Goal: Transaction & Acquisition: Purchase product/service

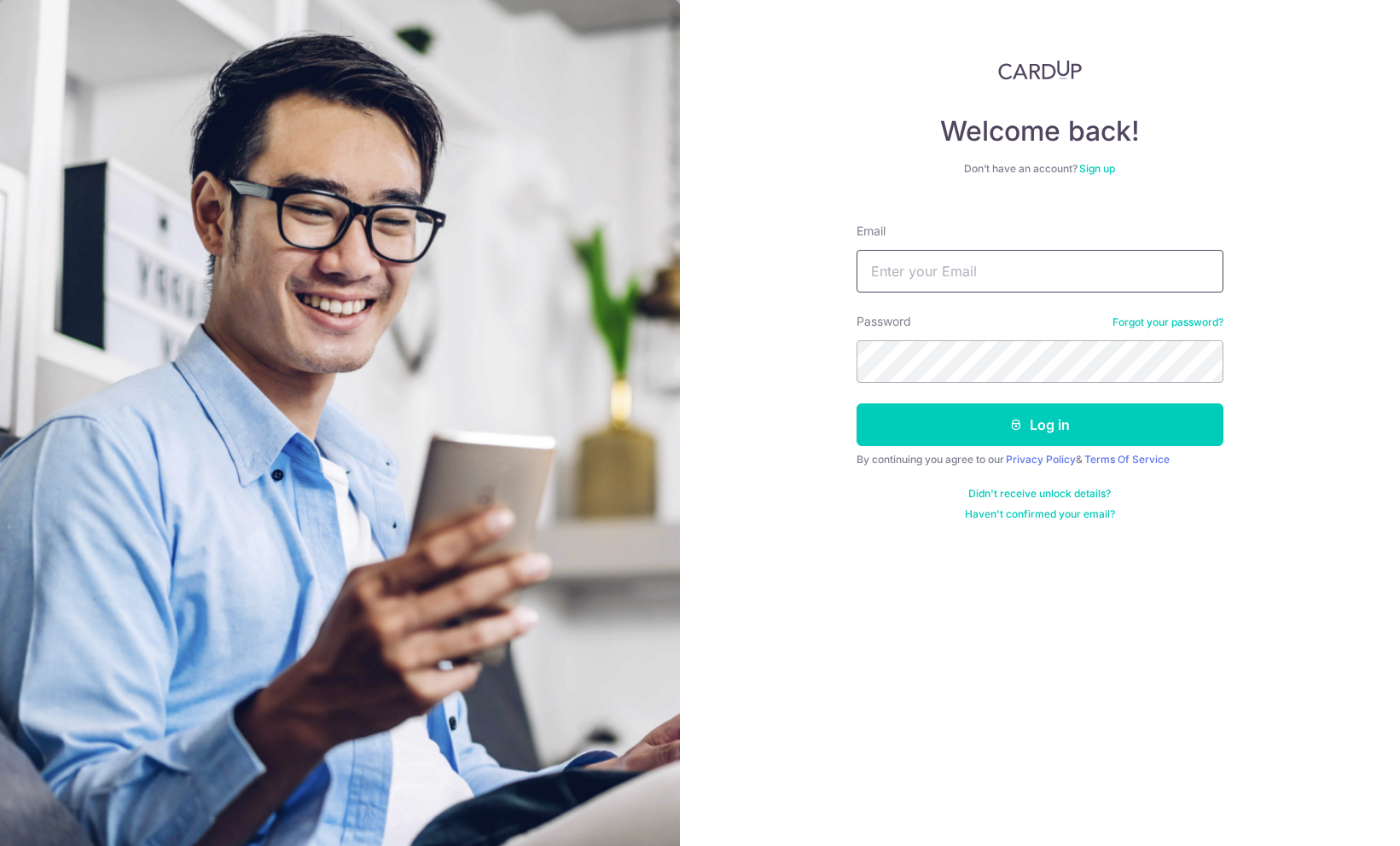
drag, startPoint x: 0, startPoint y: 0, endPoint x: 989, endPoint y: 279, distance: 1027.6
click at [989, 279] on input "Email" at bounding box center [1040, 271] width 367 height 43
type input "yc100@yahoo.com"
click at [857, 404] on button "Log in" at bounding box center [1040, 425] width 367 height 43
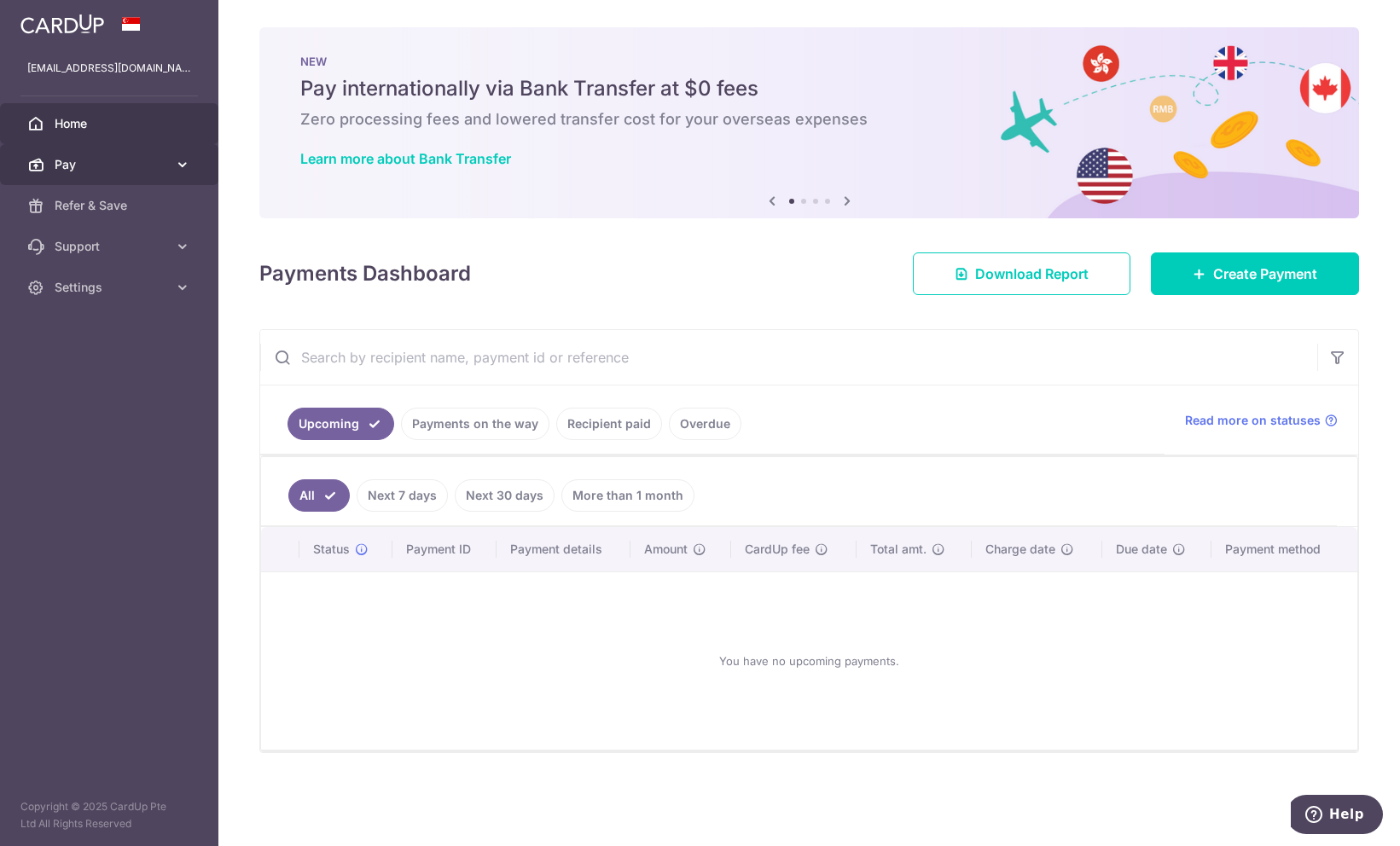
click at [93, 155] on link "Pay" at bounding box center [109, 165] width 219 height 41
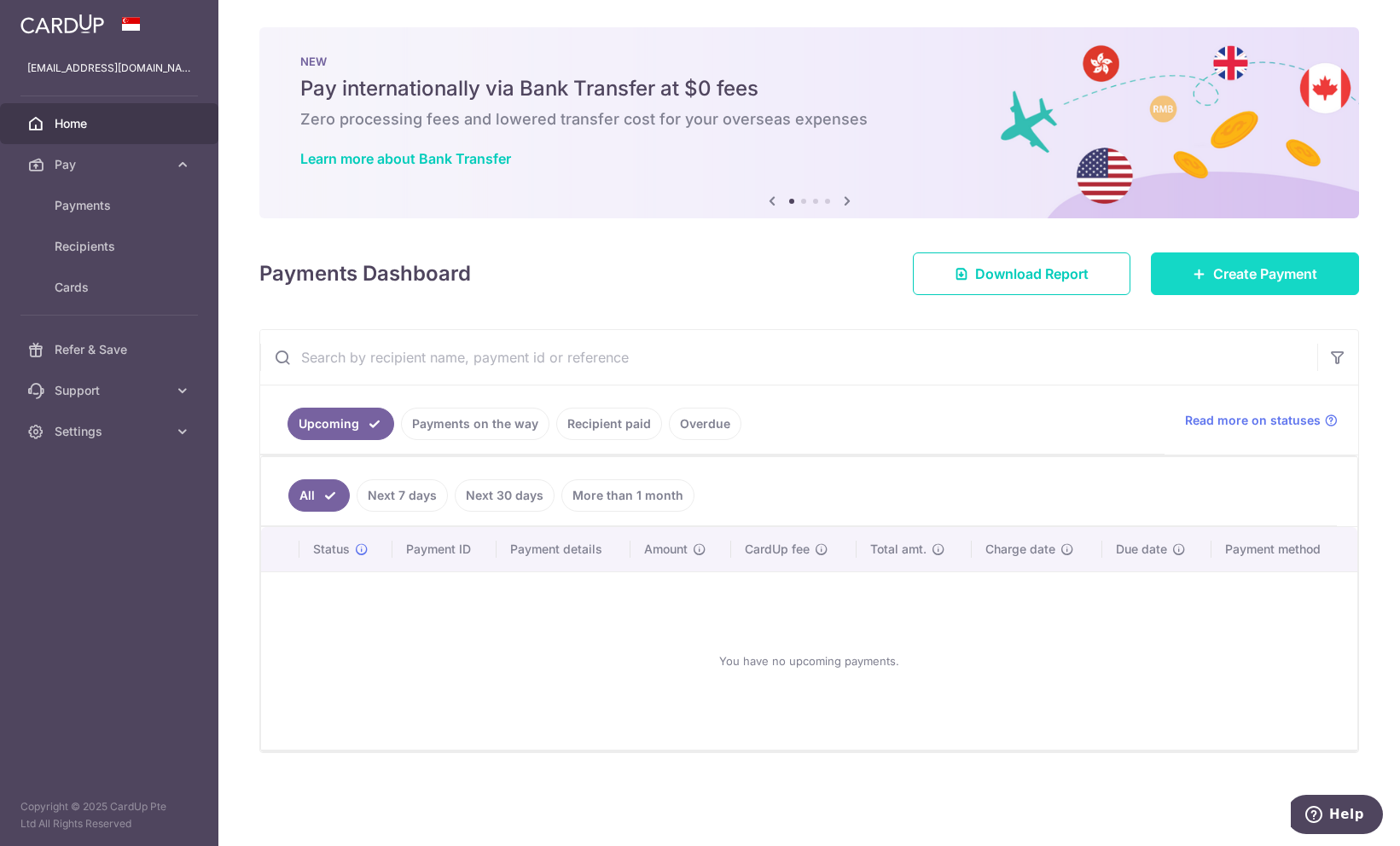
click at [1222, 270] on span "Create Payment" at bounding box center [1264, 273] width 104 height 20
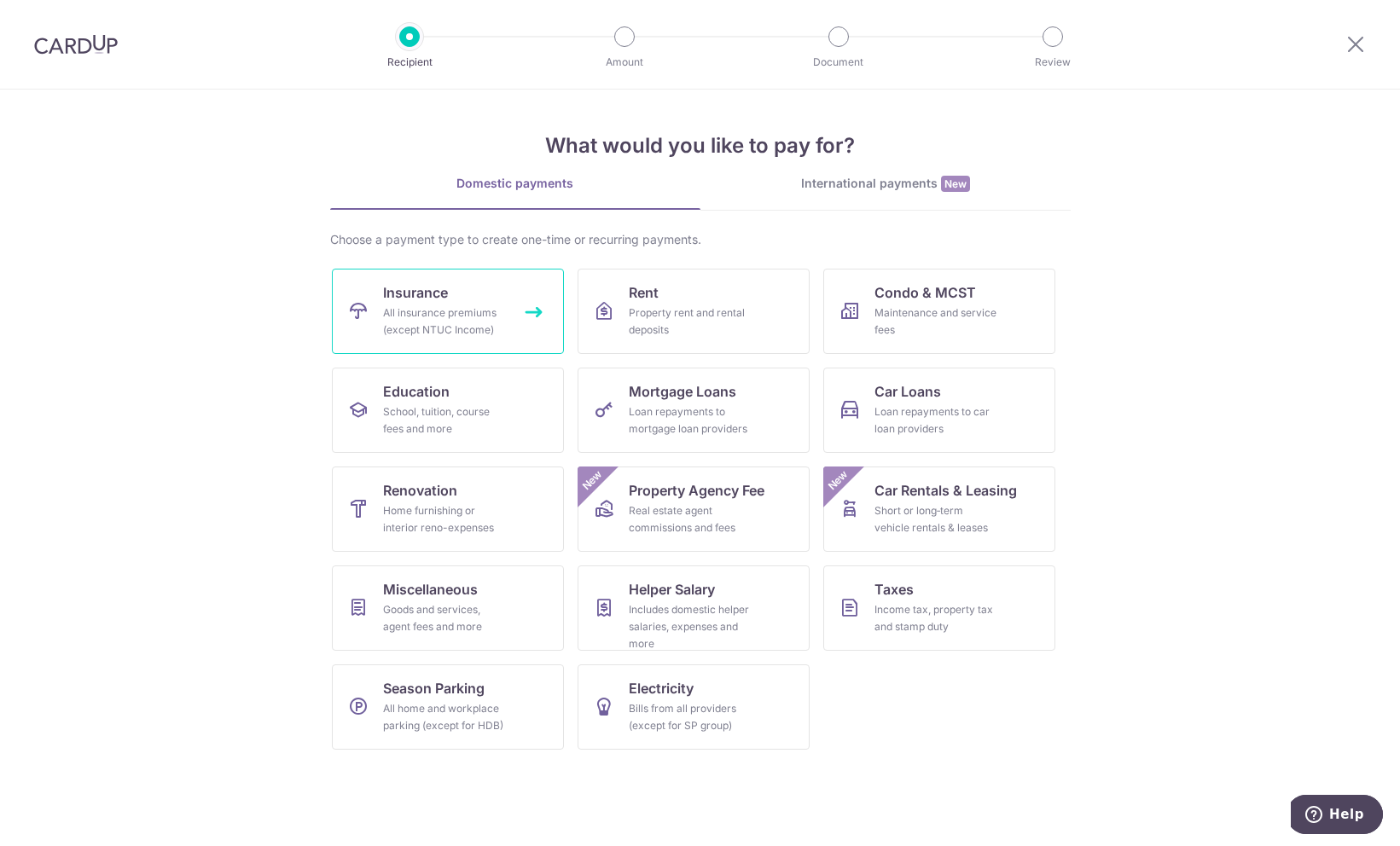
click at [455, 336] on div "All insurance premiums (except NTUC Income)" at bounding box center [444, 321] width 123 height 34
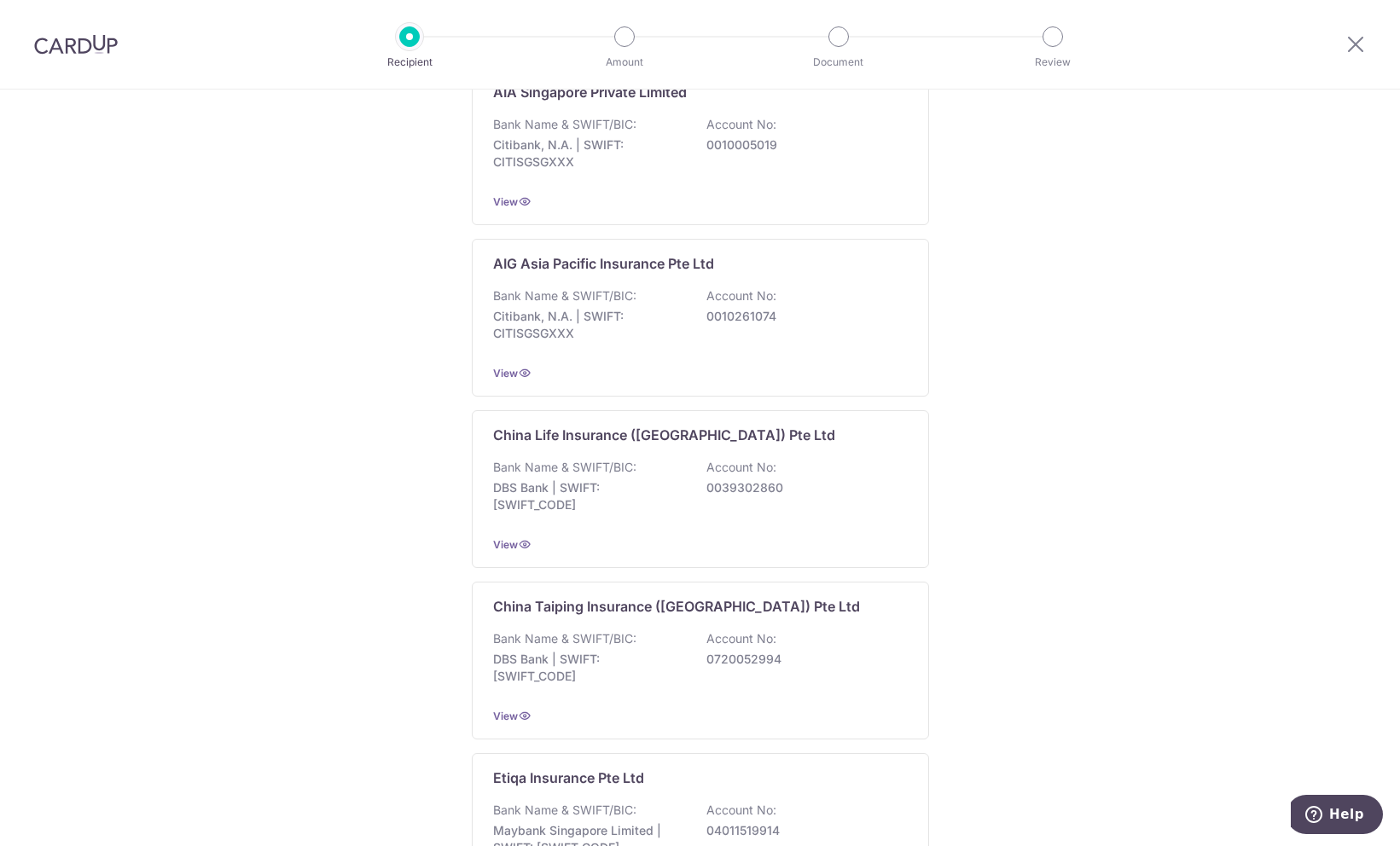
scroll to position [129, 0]
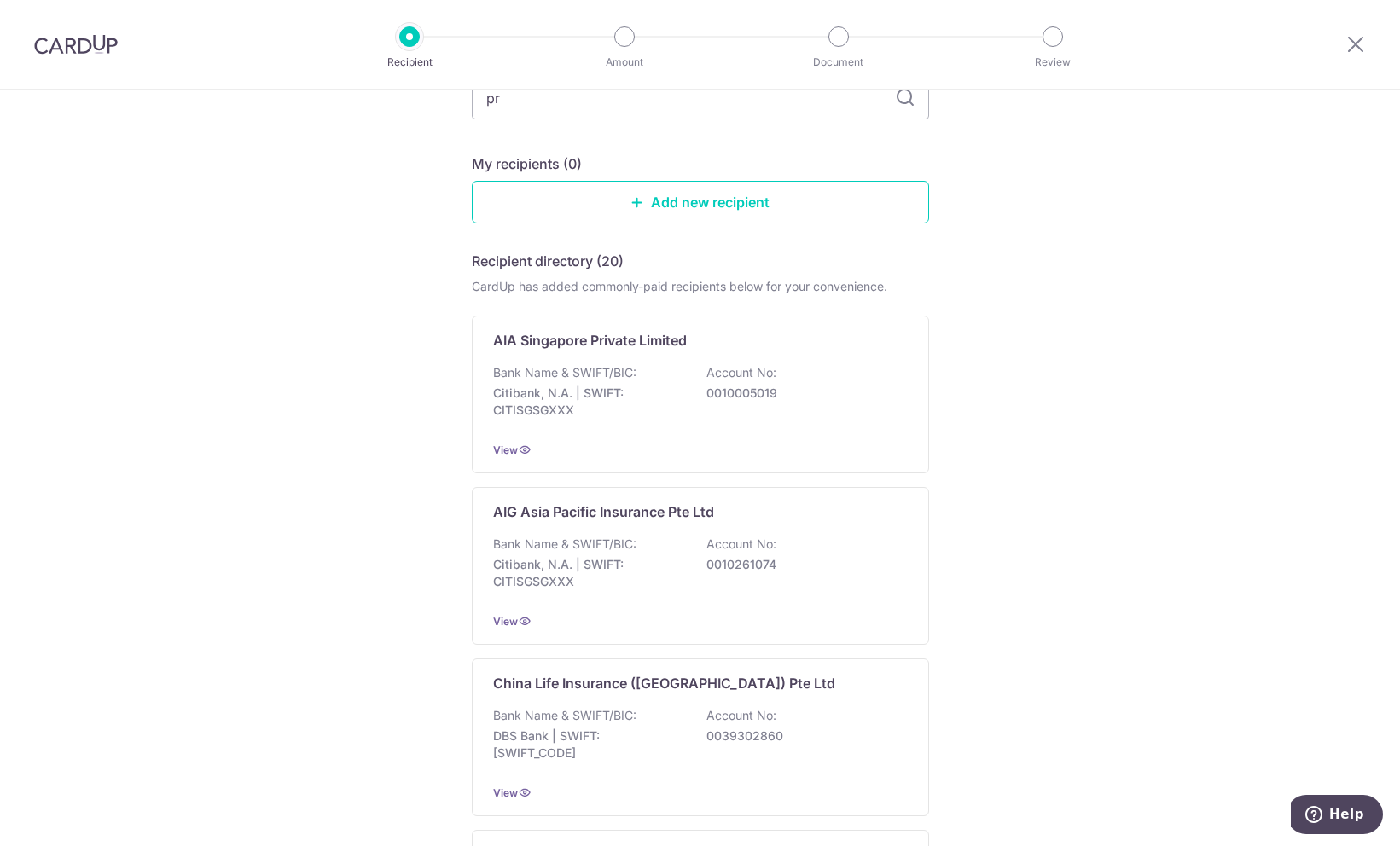
type input "pru"
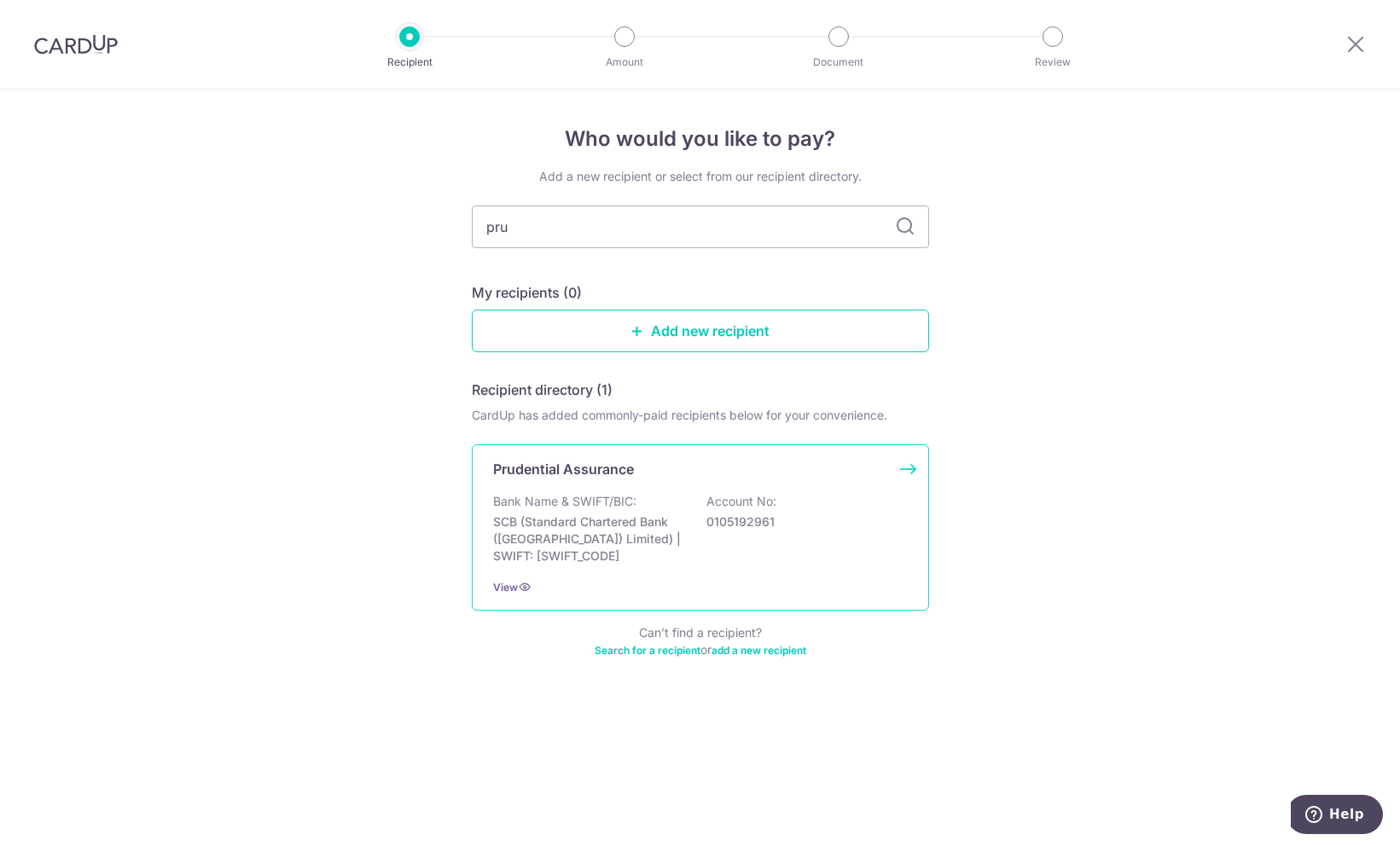
click at [556, 472] on p "Prudential Assurance" at bounding box center [563, 468] width 140 height 20
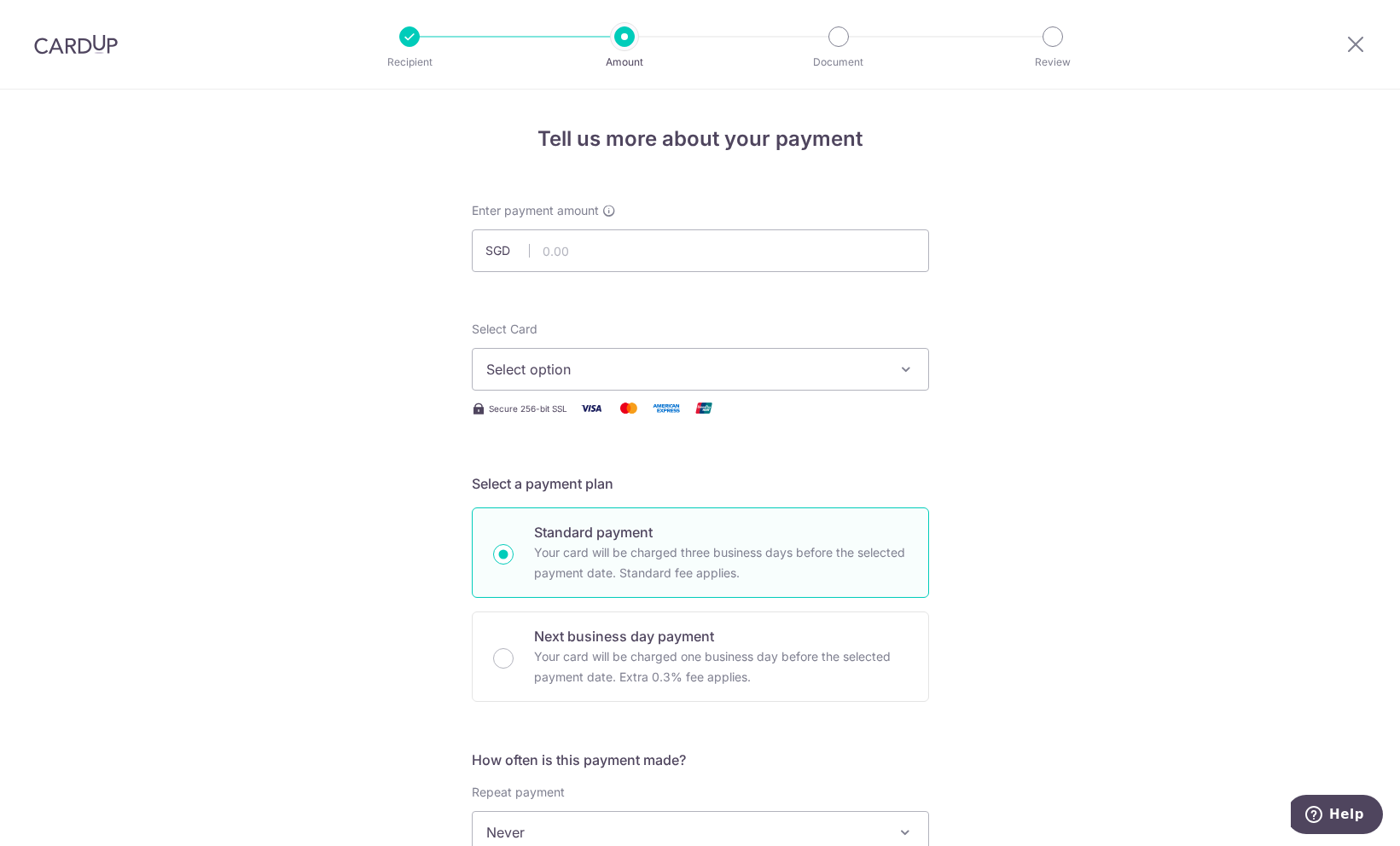
click at [713, 369] on span "Select option" at bounding box center [685, 369] width 398 height 20
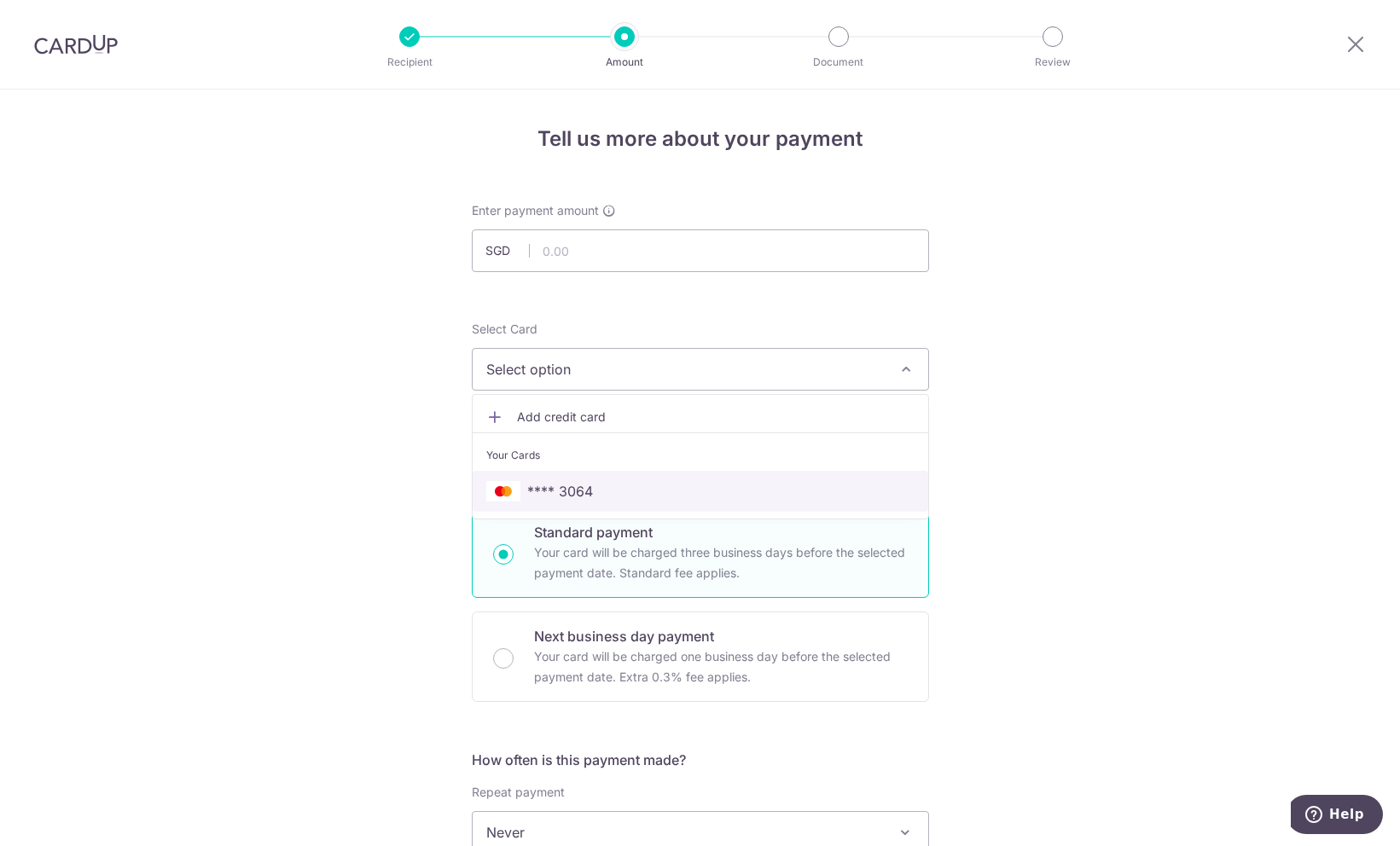
click at [519, 488] on span "**** 3064" at bounding box center [700, 491] width 428 height 20
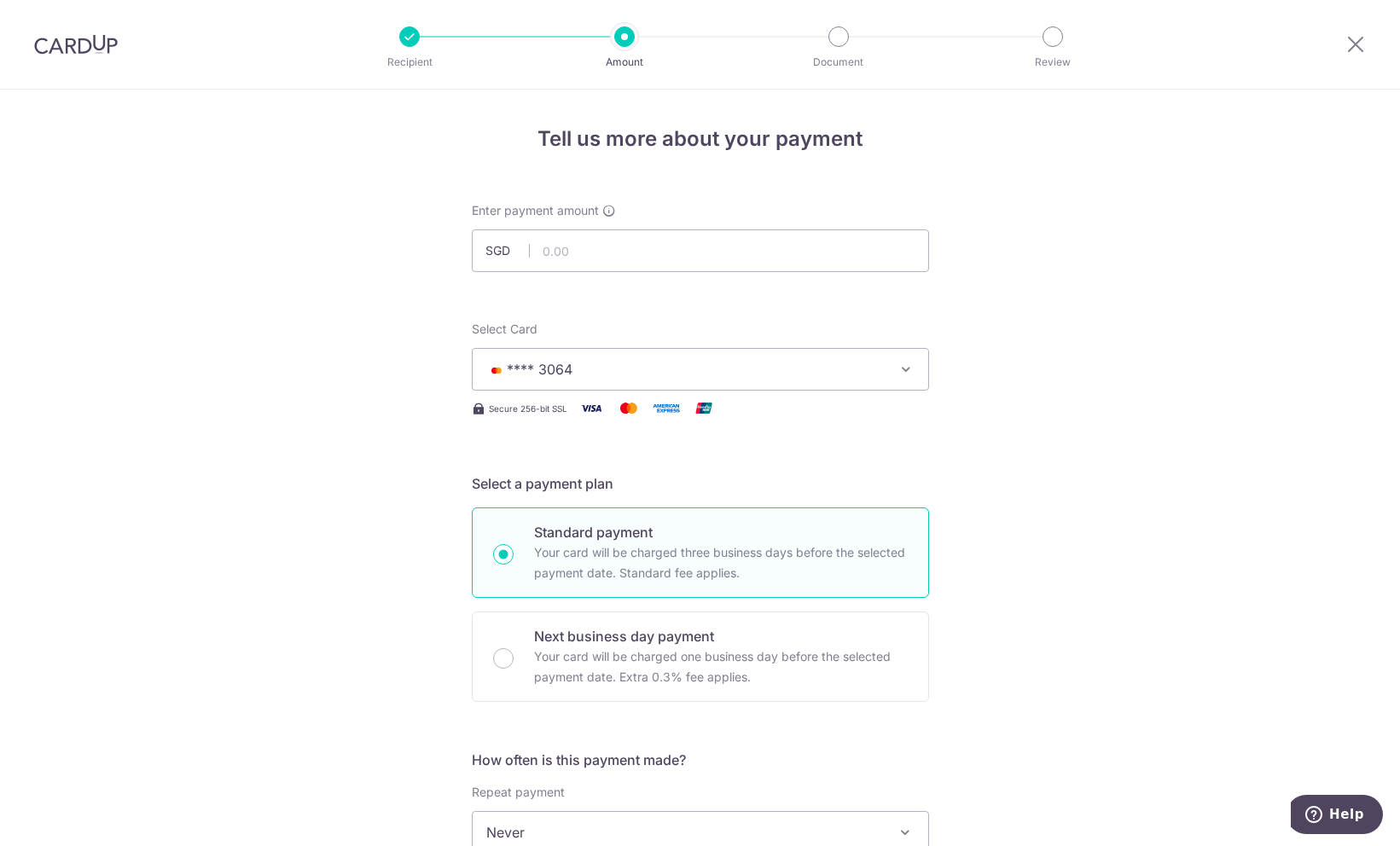
click at [287, 492] on div "Tell us more about your payment Enter payment amount SGD Select Card **** 3064 …" at bounding box center [700, 861] width 1400 height 1543
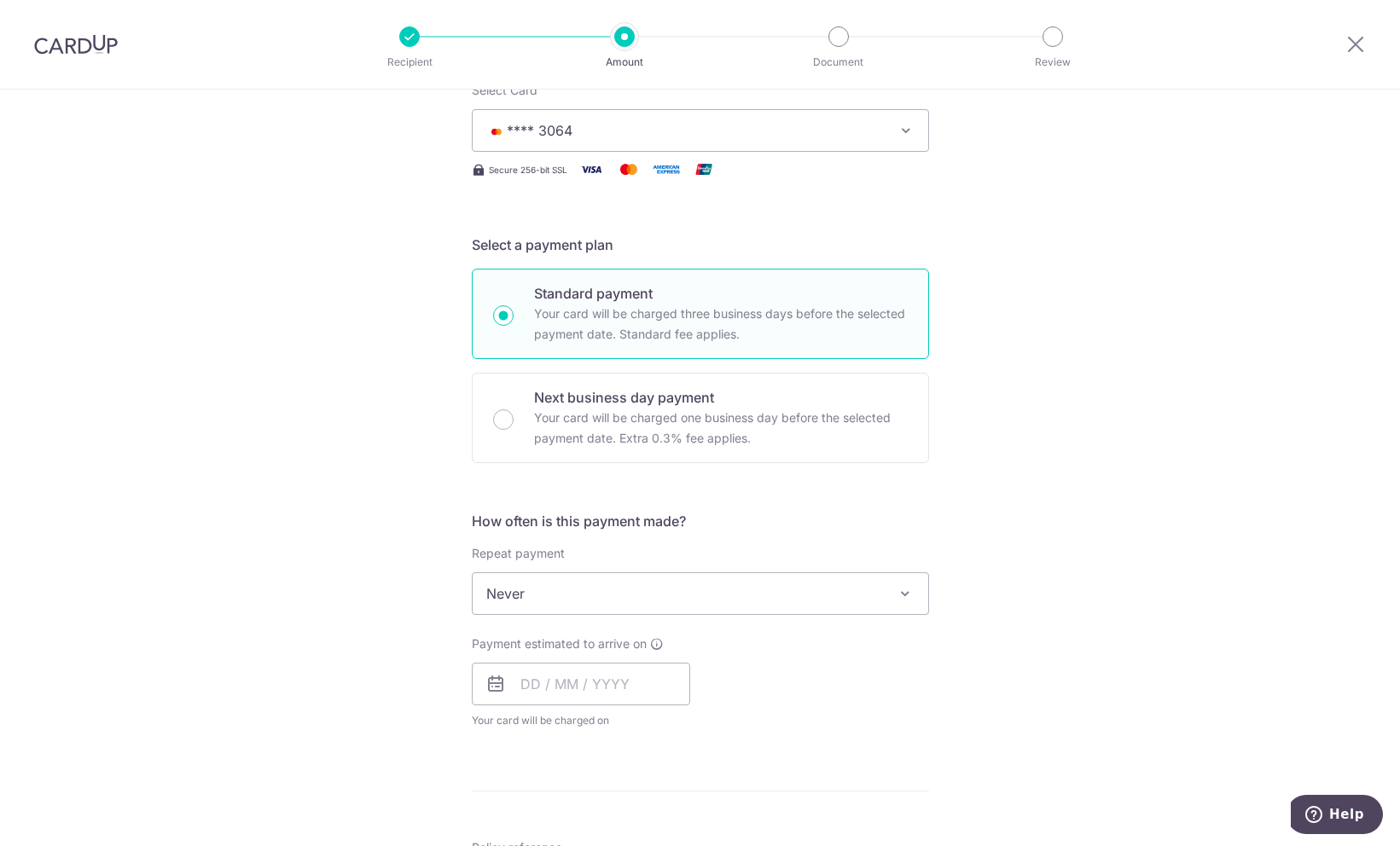
scroll to position [307, 0]
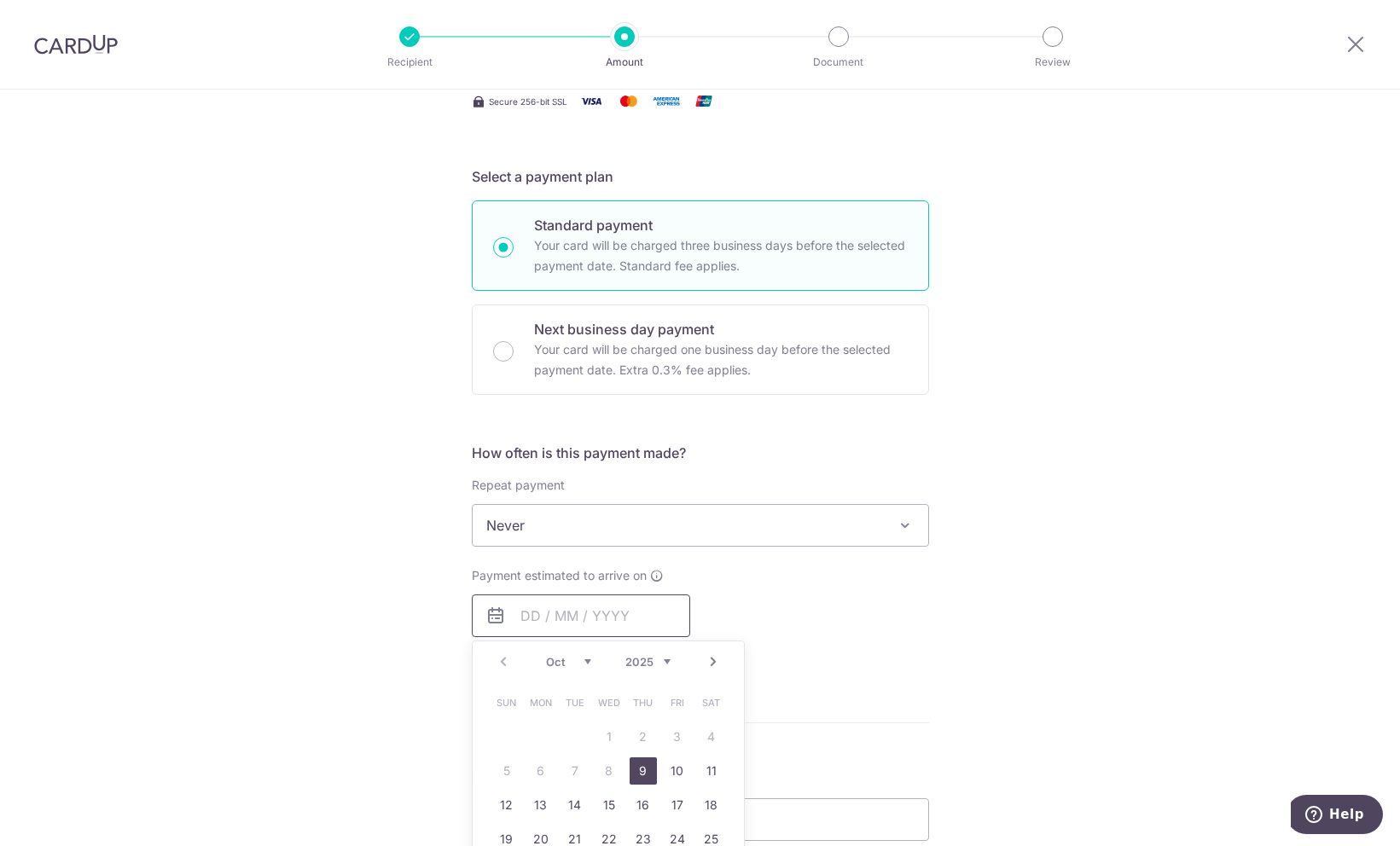
click at [573, 619] on input "text" at bounding box center [581, 616] width 219 height 43
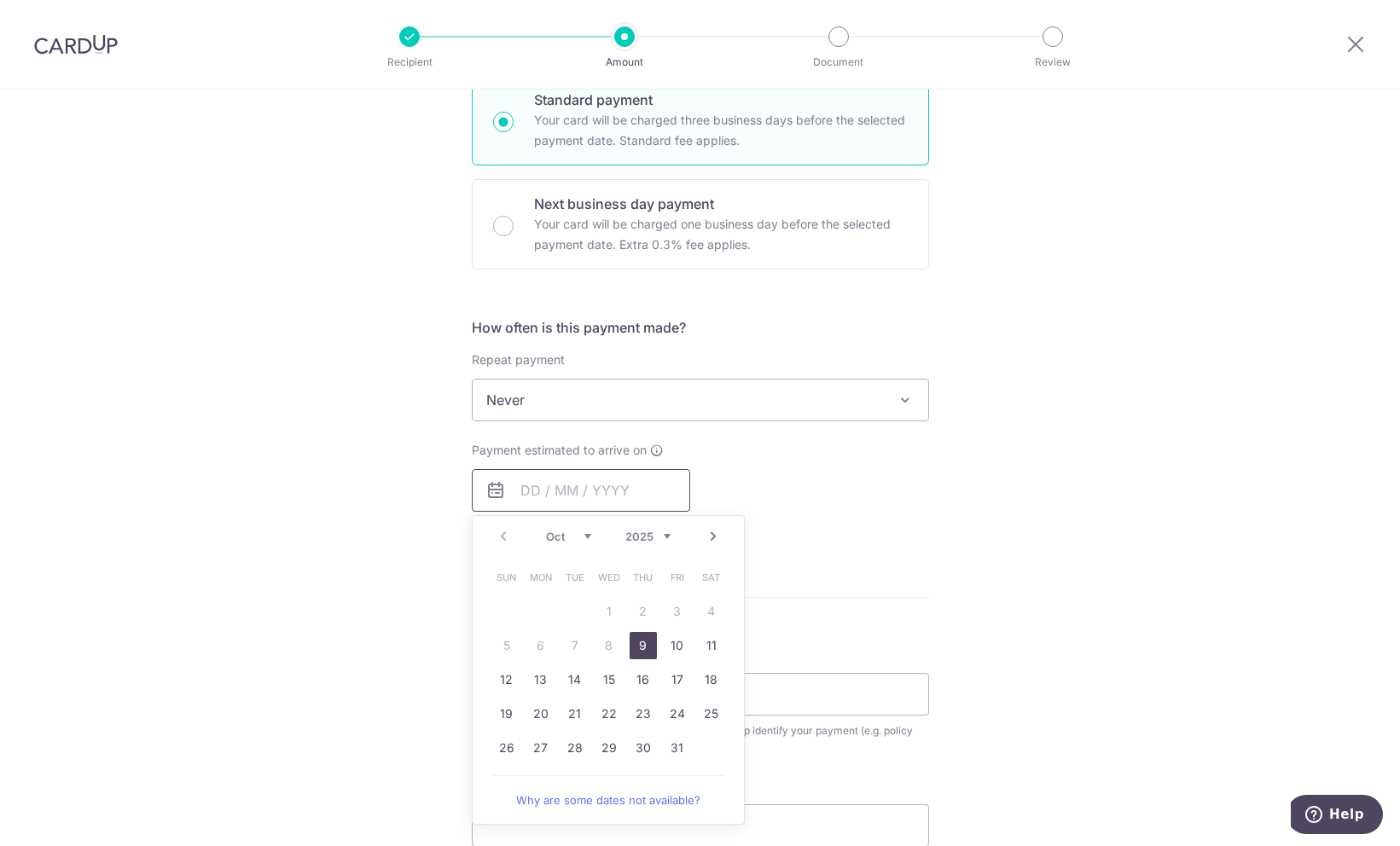
scroll to position [434, 0]
click at [642, 641] on link "9" at bounding box center [643, 645] width 27 height 27
type input "[DATE]"
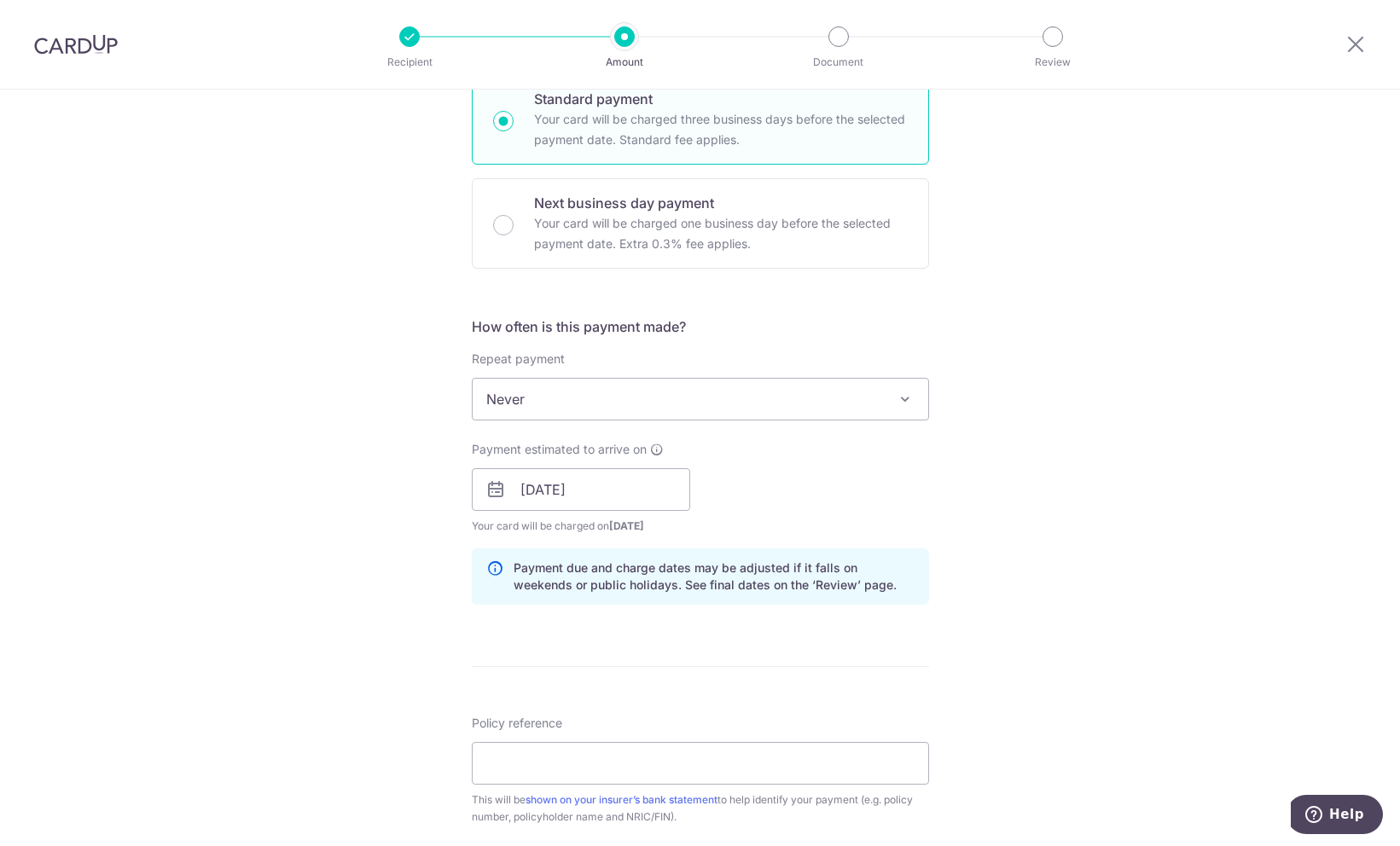
click at [248, 481] on div "Tell us more about your payment Enter payment amount SGD Select Card **** 3064 …" at bounding box center [700, 463] width 1400 height 1613
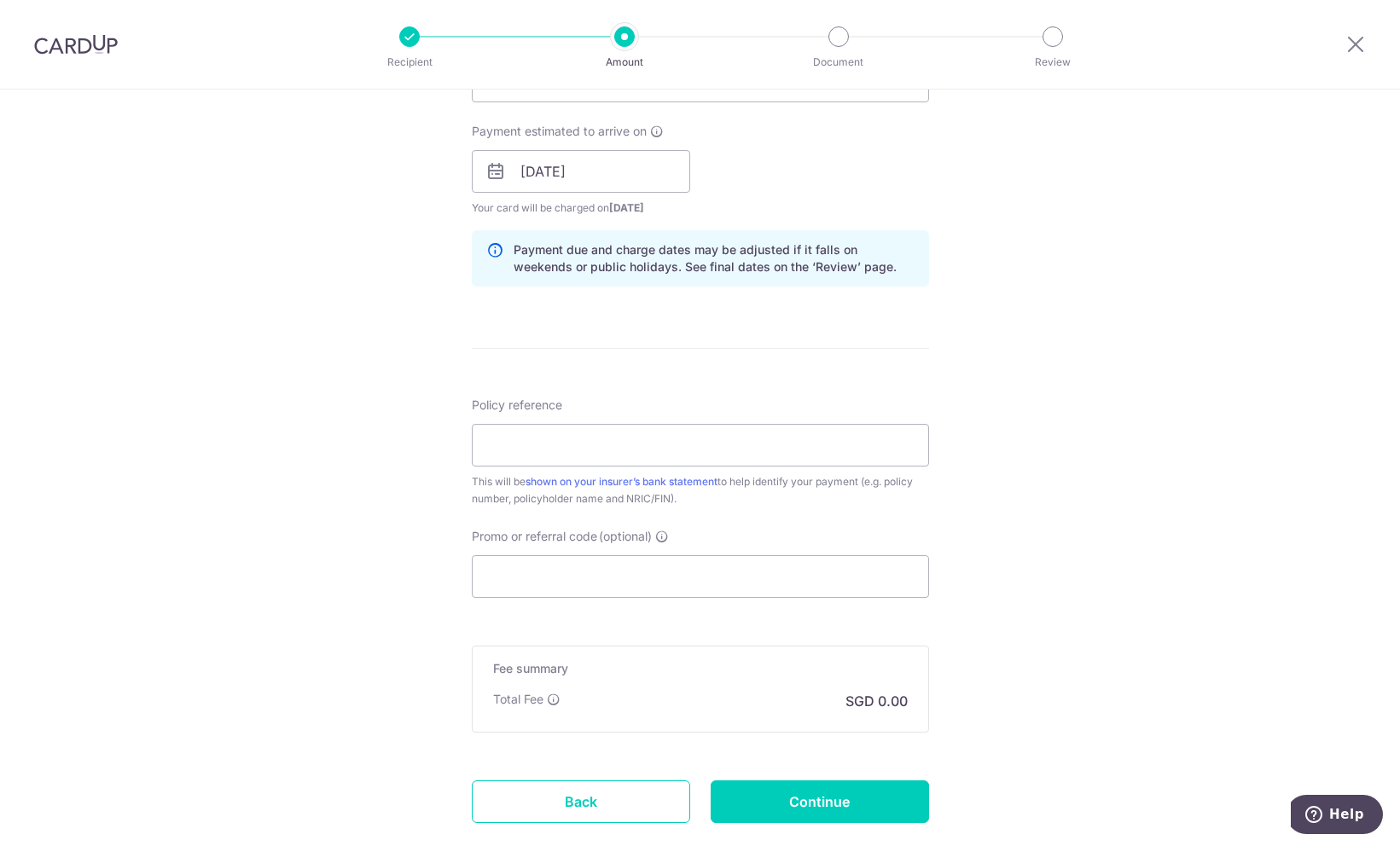
scroll to position [857, 0]
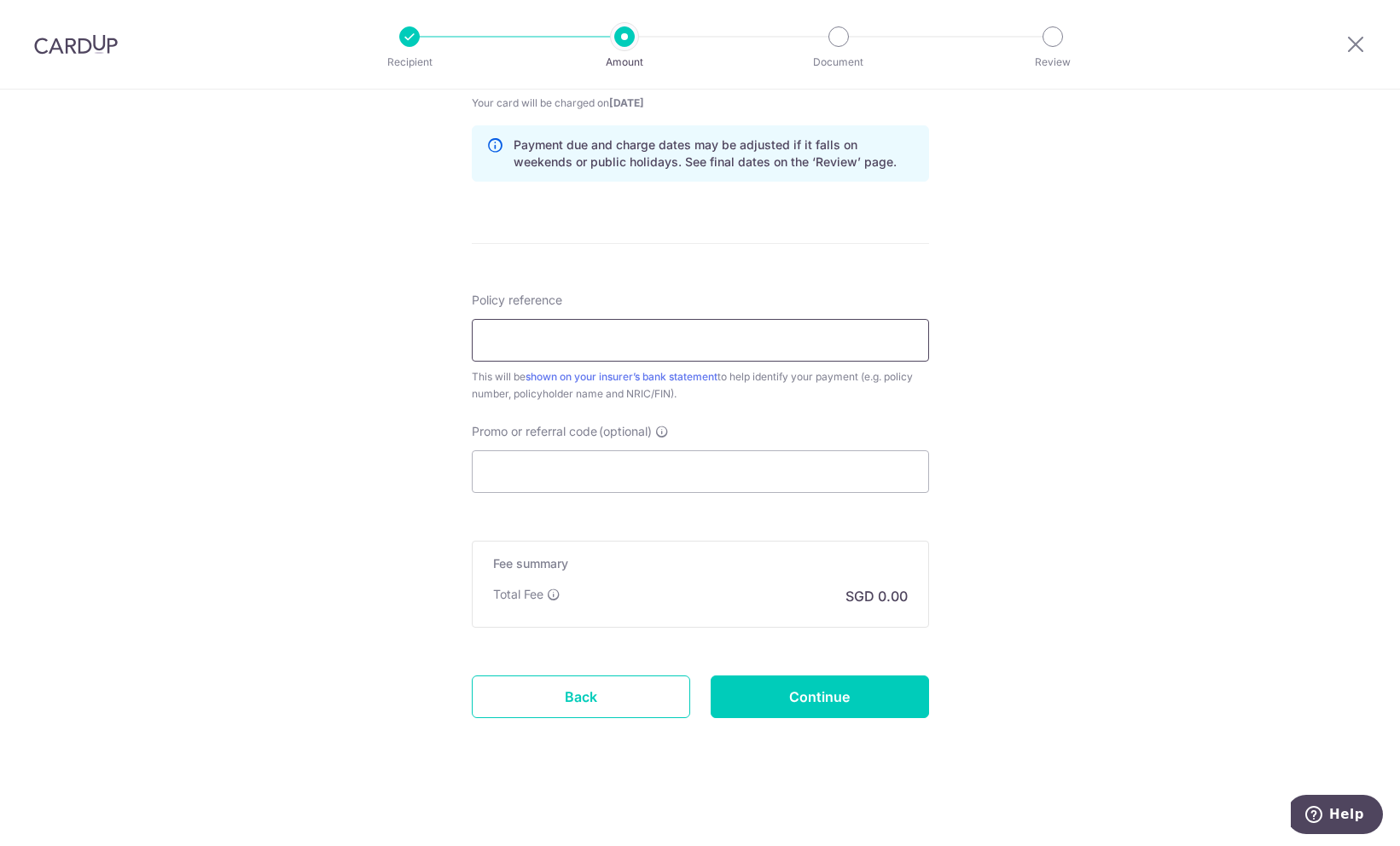
click at [704, 339] on input "Policy reference" at bounding box center [700, 341] width 457 height 43
paste input "66168261"
type input "66168261"
click at [650, 471] on input "Promo or referral code (optional)" at bounding box center [700, 471] width 457 height 43
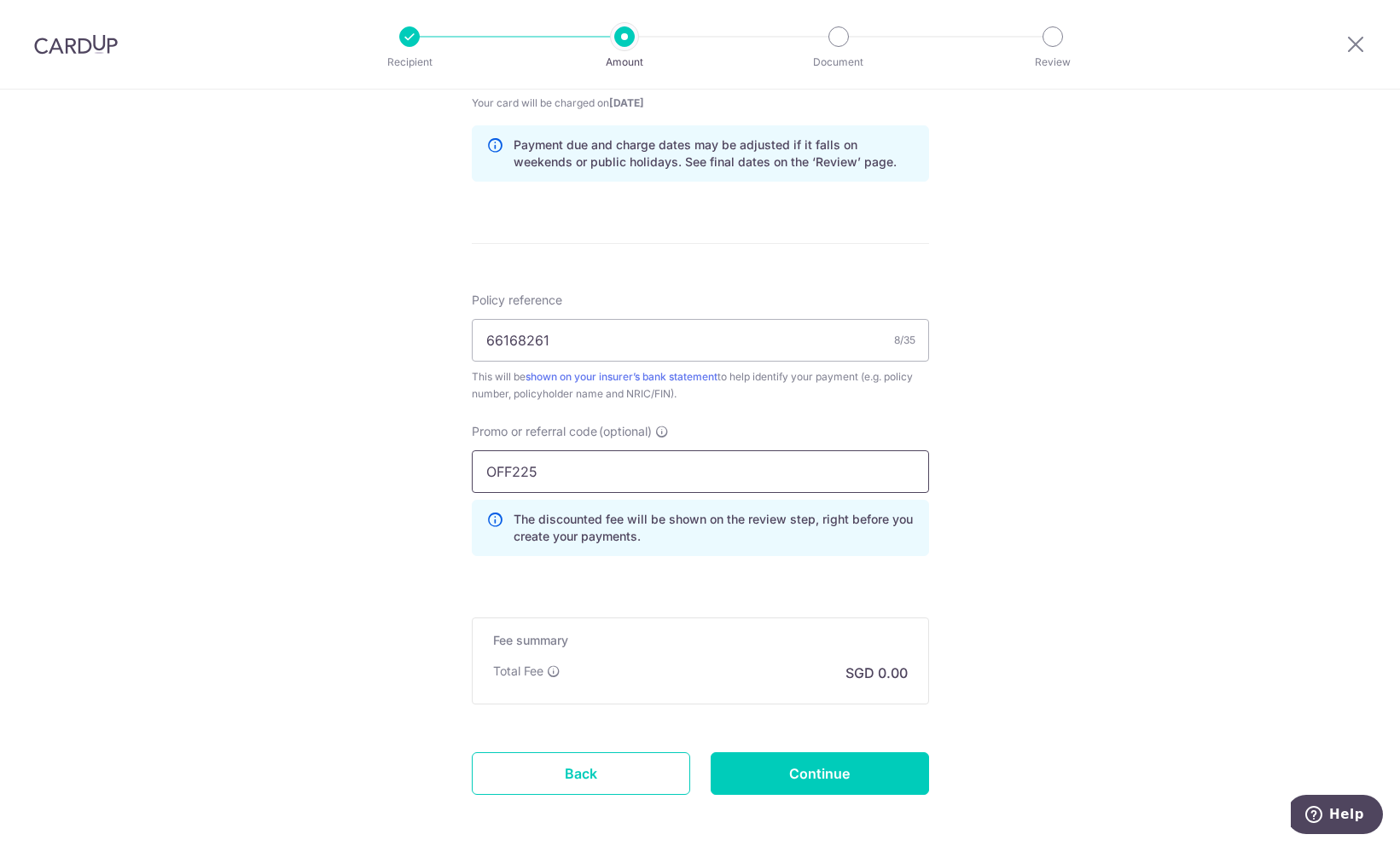
type input "OFF225"
click at [257, 606] on div "Tell us more about your payment Enter payment amount SGD Select Card **** 3064 …" at bounding box center [700, 77] width 1400 height 1689
click at [757, 717] on form "Enter payment amount SGD Select Card **** 3064 Add credit card Your Cards **** …" at bounding box center [700, 94] width 457 height 1496
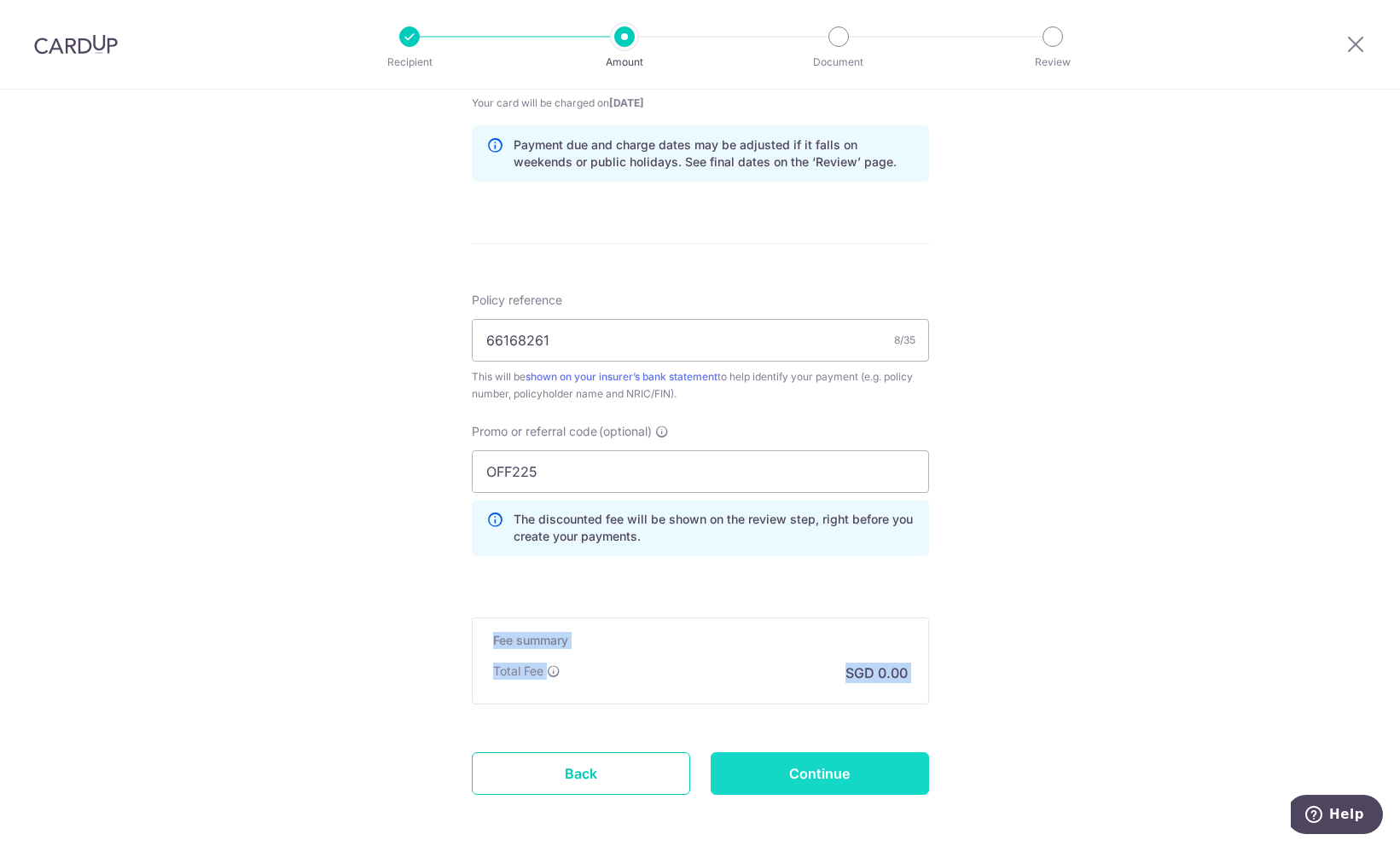
drag, startPoint x: 276, startPoint y: 615, endPoint x: 858, endPoint y: 779, distance: 604.7
click at [858, 779] on div "Tell us more about your payment Enter payment amount SGD Select Card **** 3064 …" at bounding box center [700, 77] width 1400 height 1689
click at [858, 779] on input "Continue" at bounding box center [820, 773] width 219 height 43
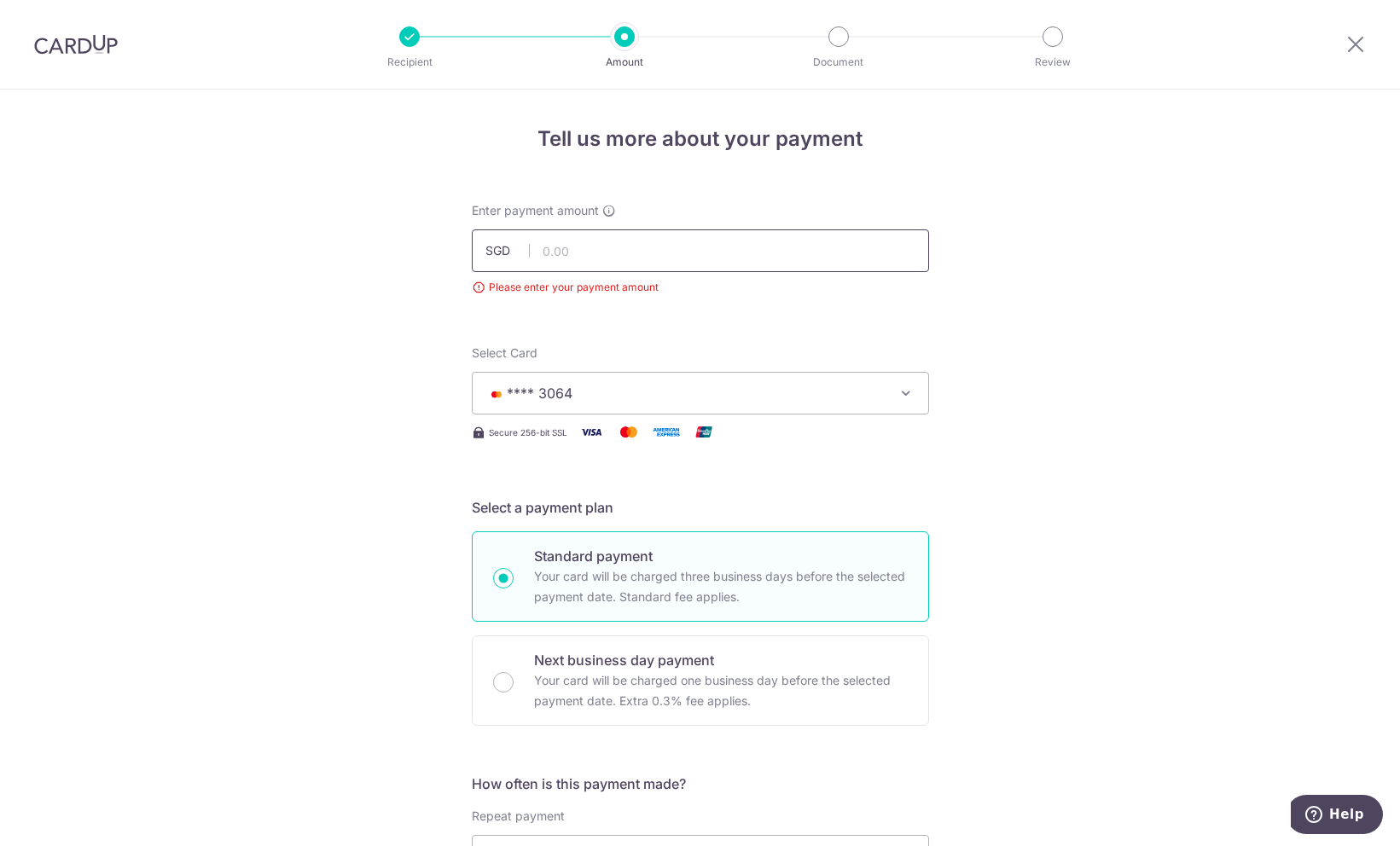
click at [635, 250] on input "text" at bounding box center [700, 251] width 457 height 43
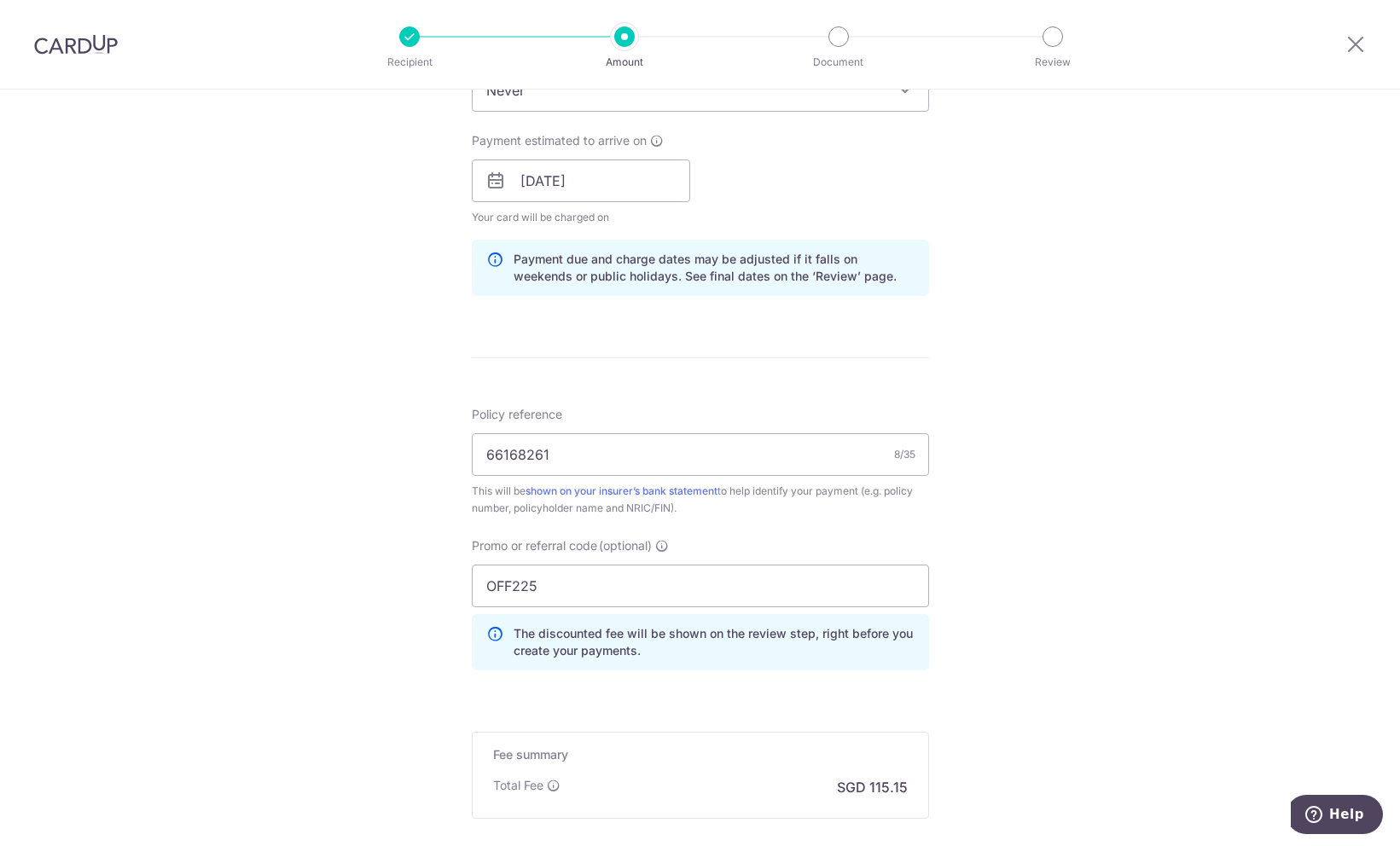
scroll to position [769, 0]
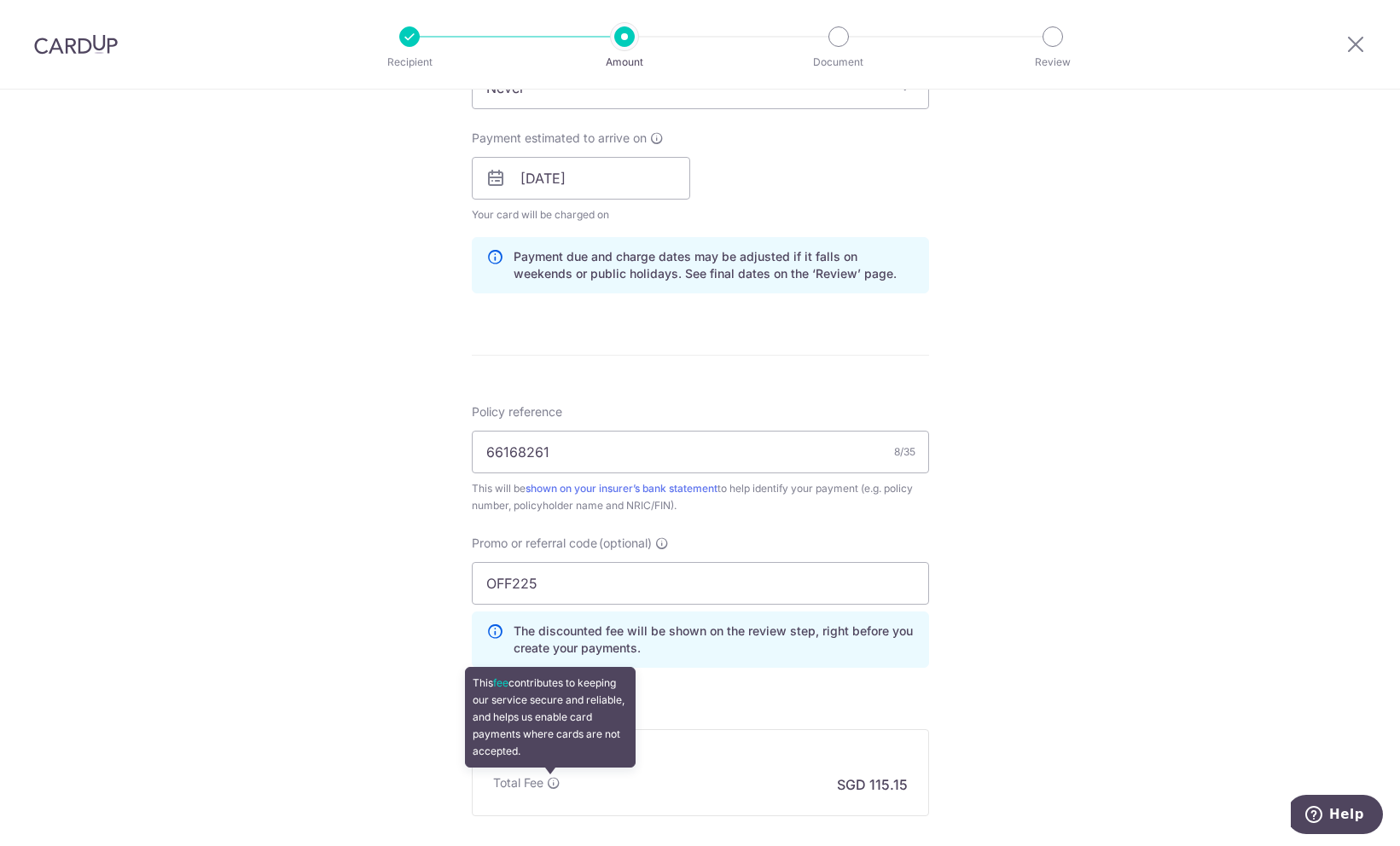
click at [548, 781] on icon at bounding box center [554, 783] width 14 height 14
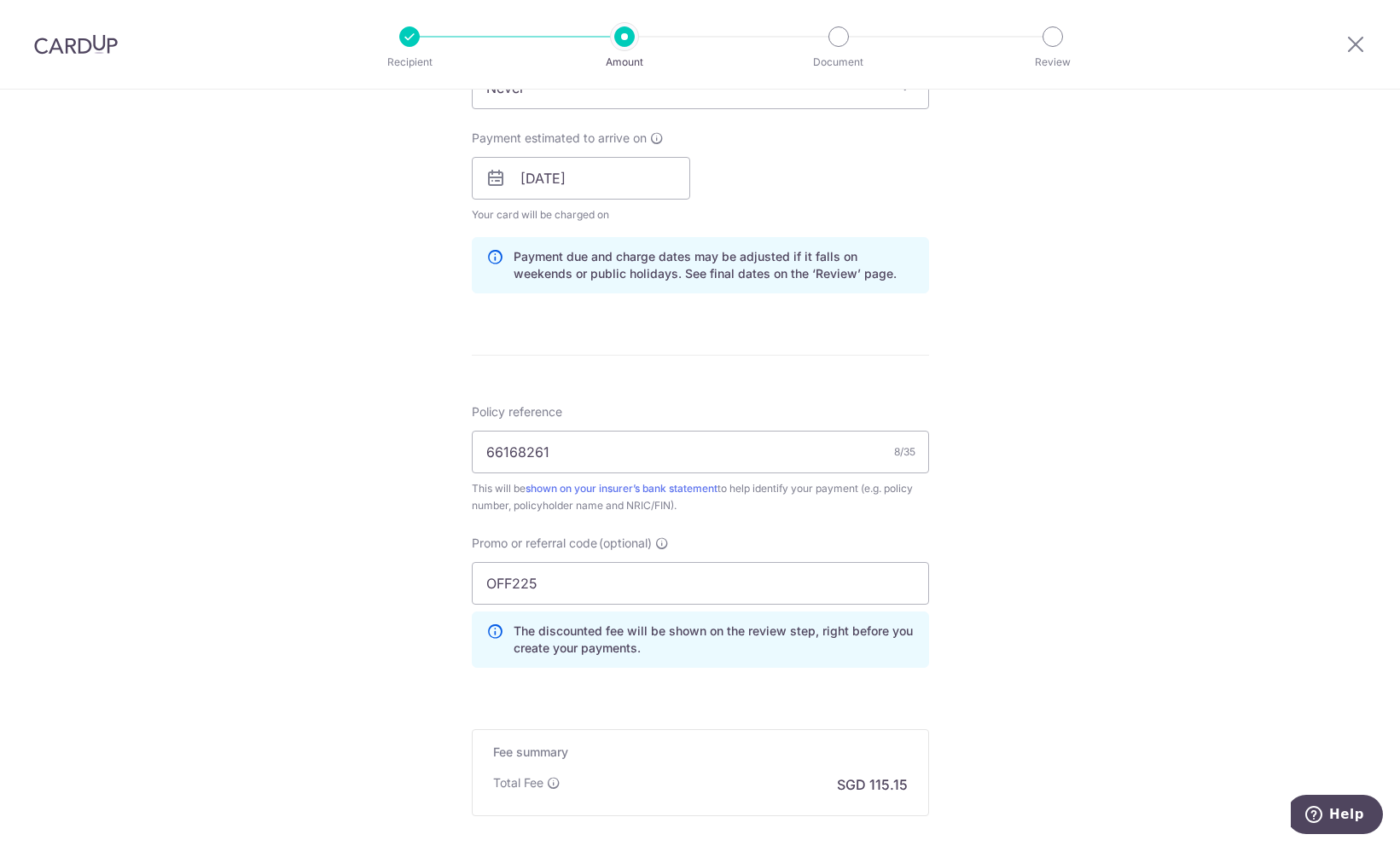
click at [362, 665] on div "Tell us more about your payment Enter payment amount SGD 4,428.80 4428.80 Pleas…" at bounding box center [700, 178] width 1400 height 1713
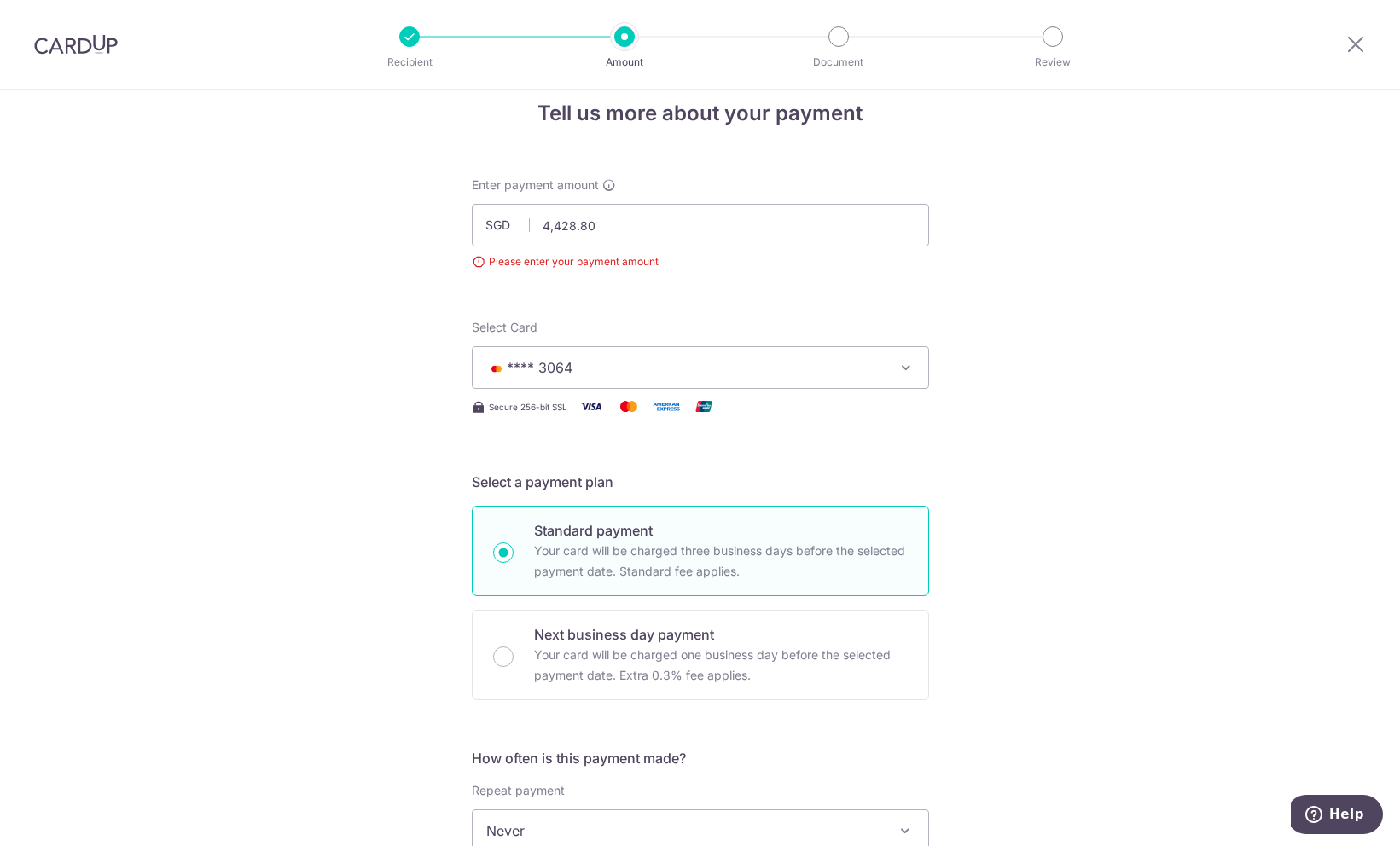
scroll to position [0, 0]
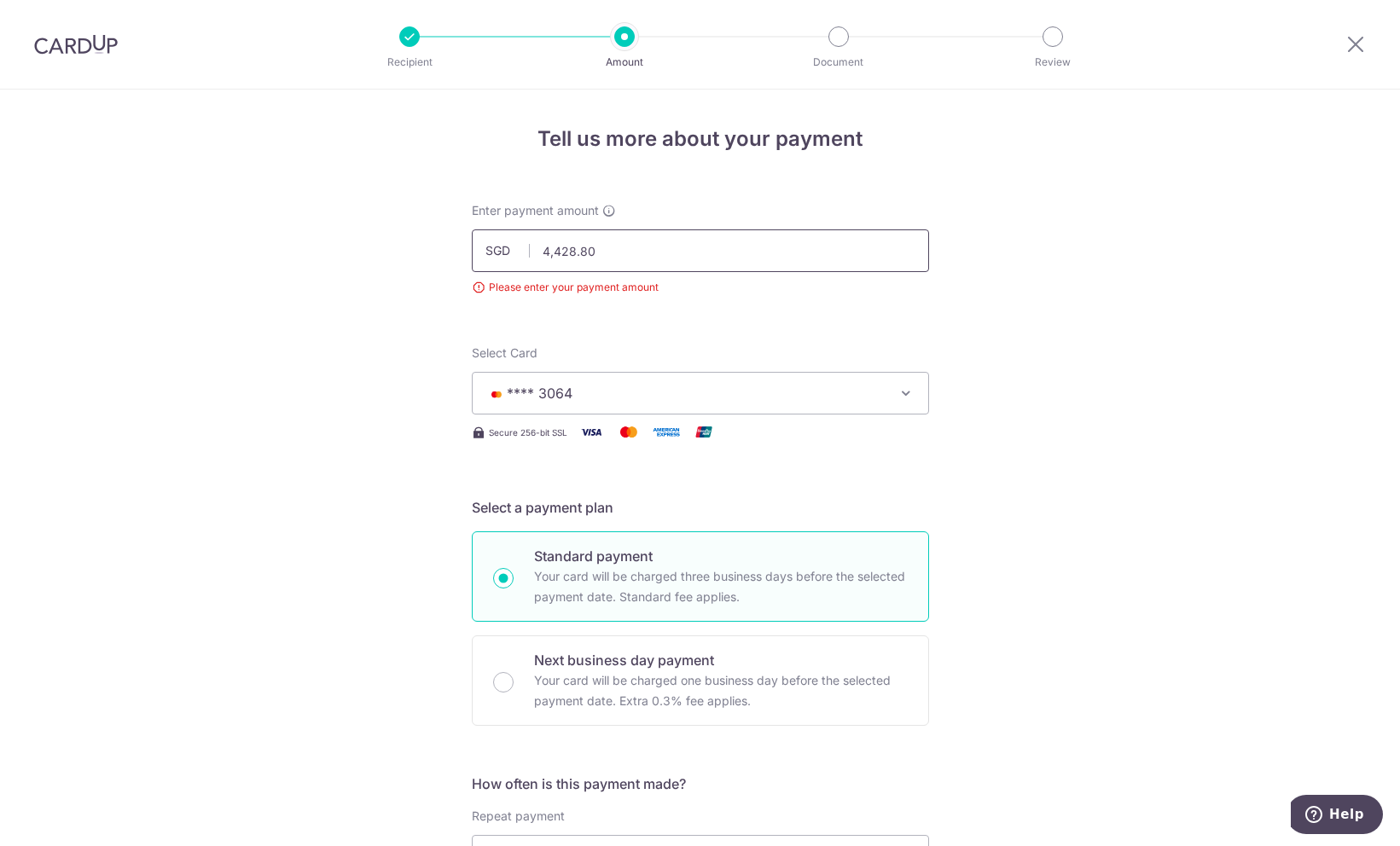
click at [652, 257] on input "4,428.80" at bounding box center [700, 251] width 457 height 43
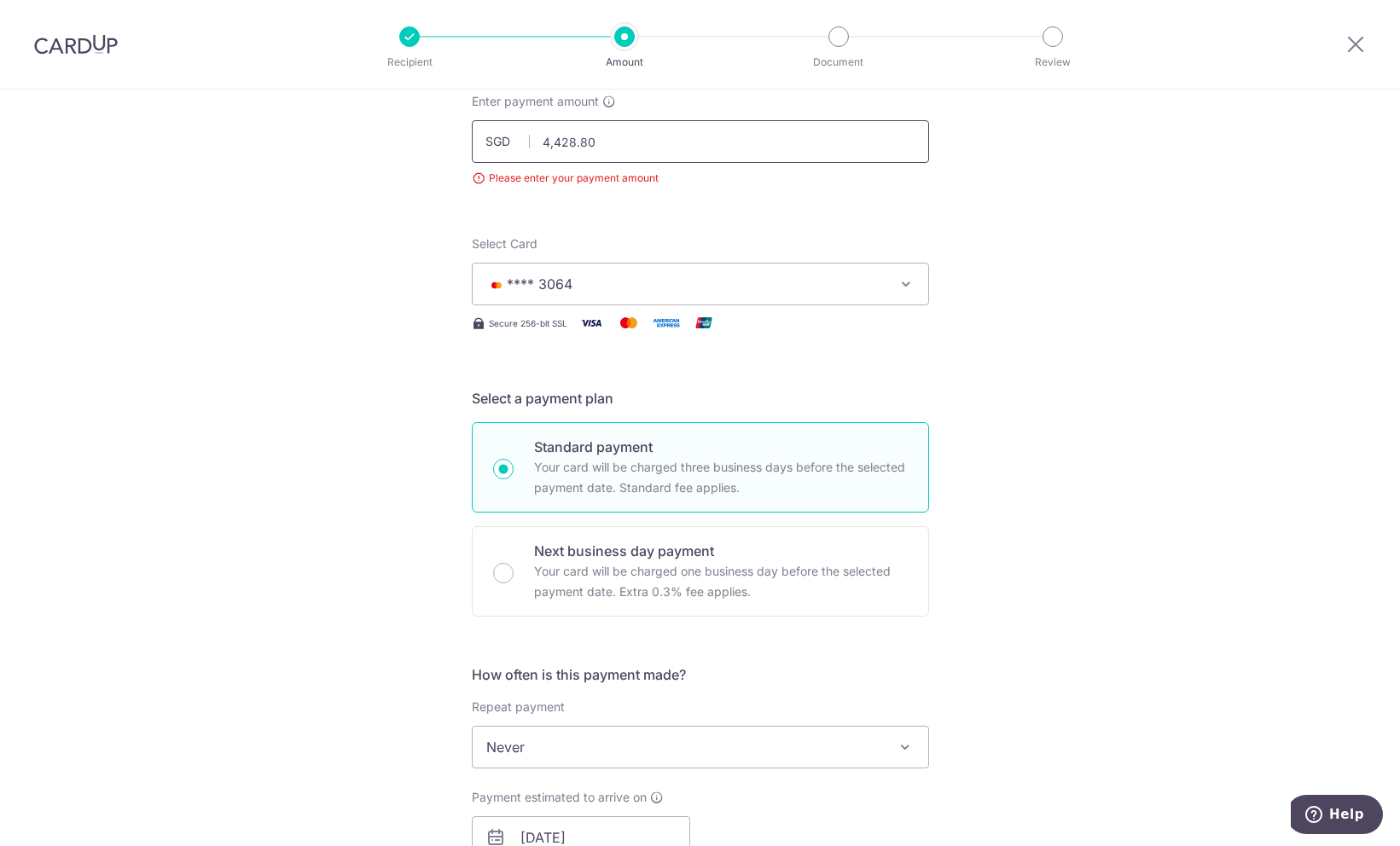
scroll to position [110, 0]
type input "4,428.80"
click at [907, 289] on icon "button" at bounding box center [906, 284] width 17 height 17
click at [1039, 333] on div "Tell us more about your payment Enter payment amount SGD 4,428.80 4428.80 Pleas…" at bounding box center [700, 836] width 1400 height 1713
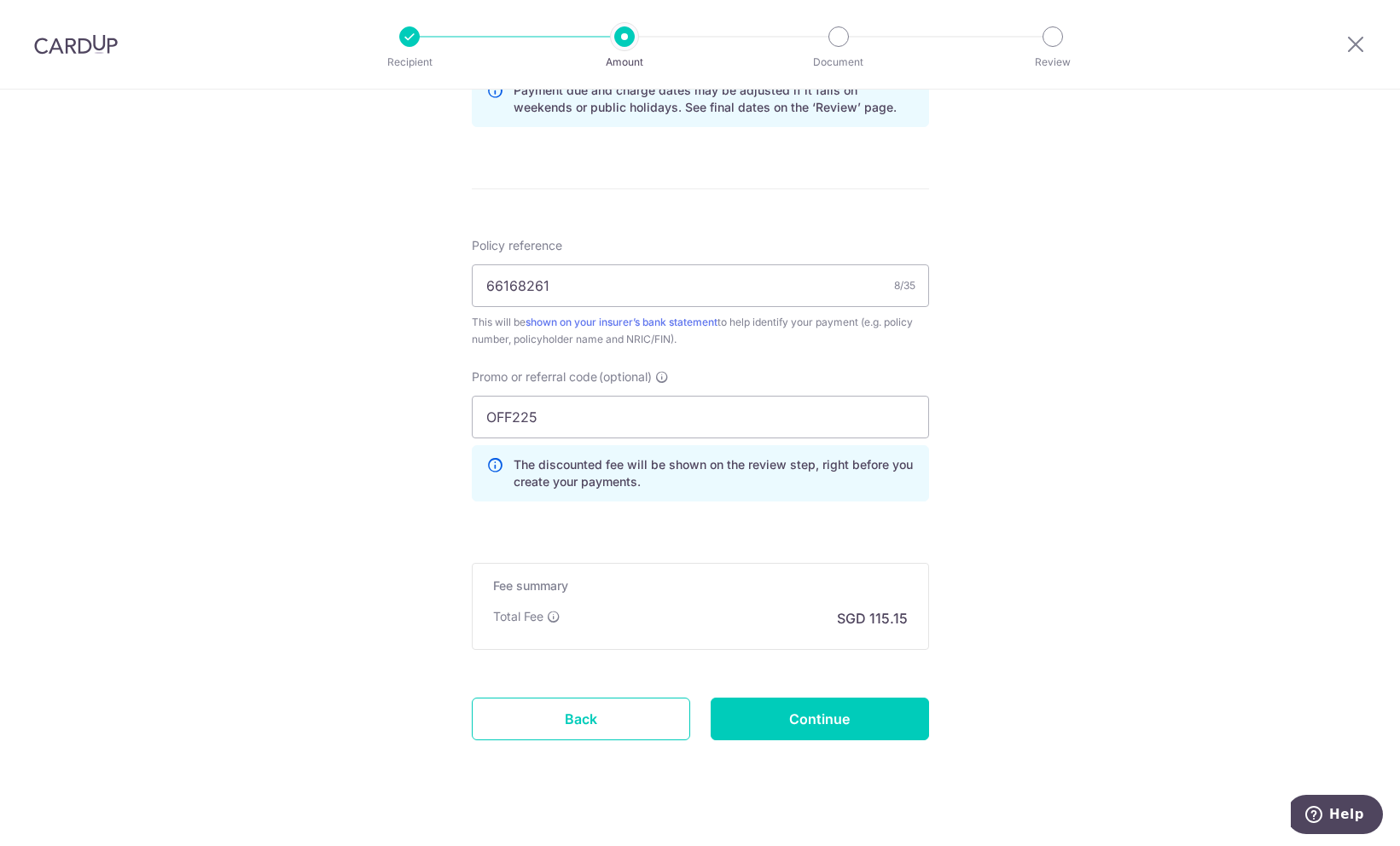
scroll to position [957, 0]
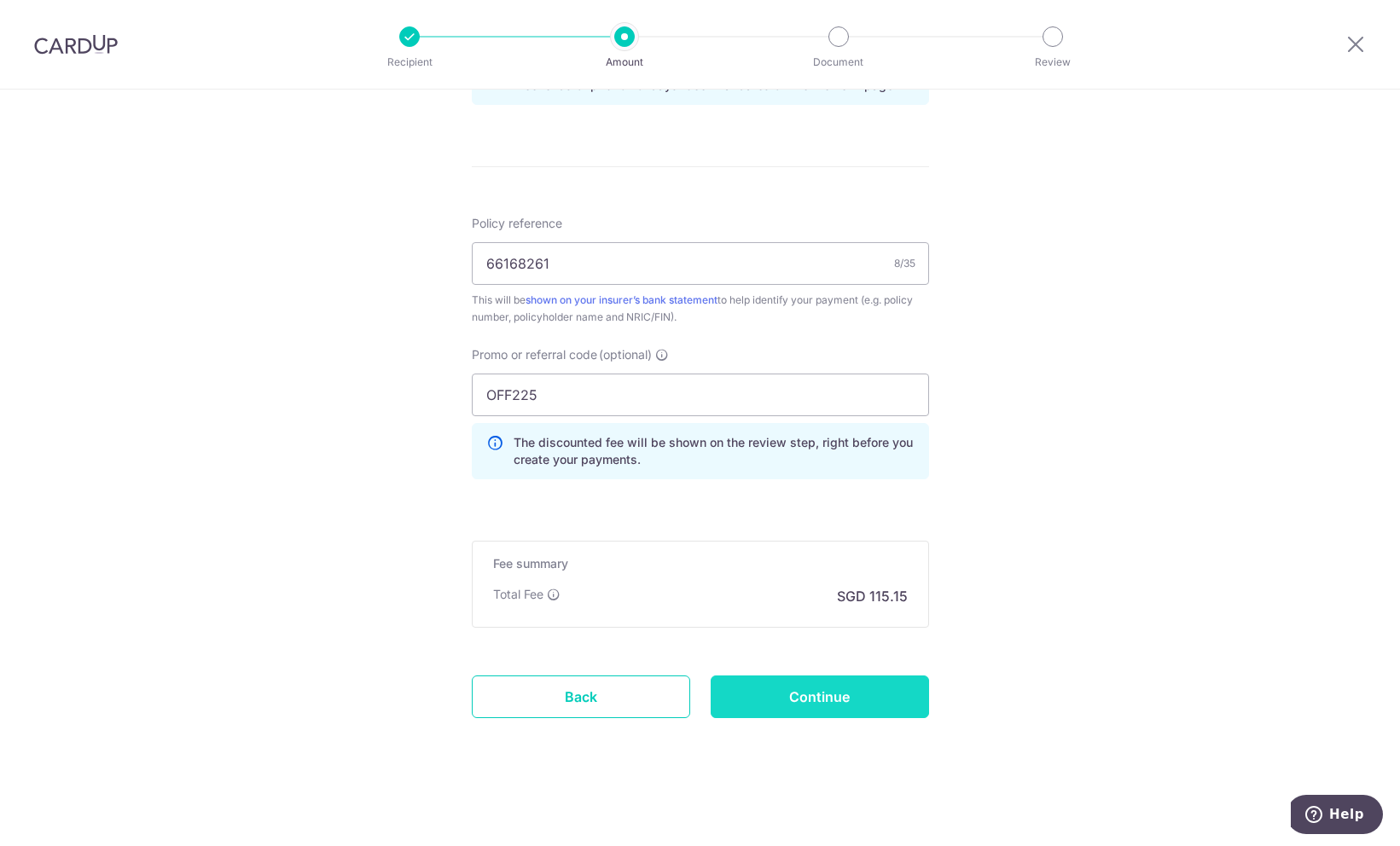
click at [815, 704] on input "Continue" at bounding box center [820, 697] width 219 height 43
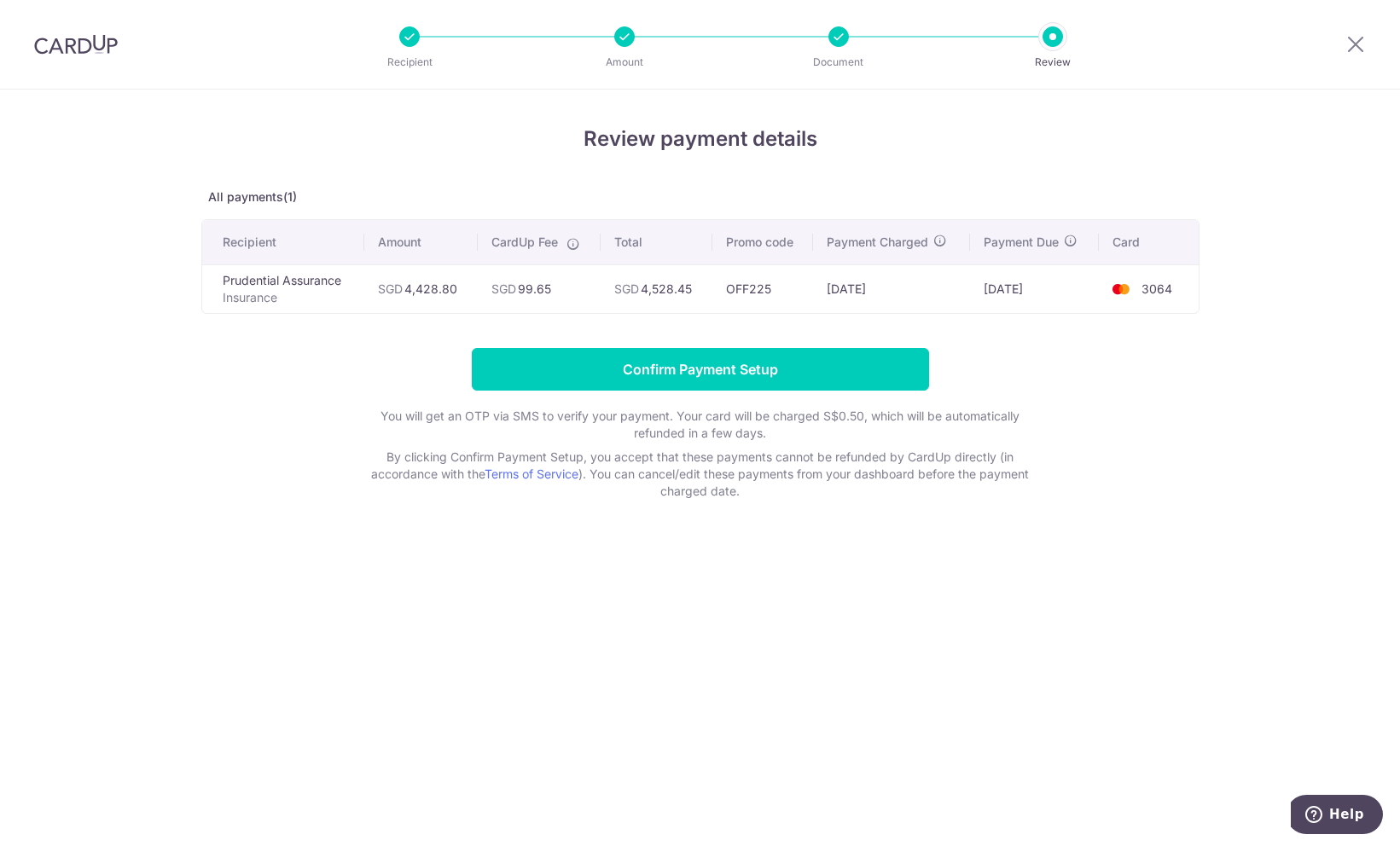
click at [266, 625] on div "Review payment details All payments(1) Recipient Amount CardUp Fee Total Promo …" at bounding box center [700, 468] width 1400 height 757
click at [1145, 311] on td "3064" at bounding box center [1148, 288] width 100 height 48
click at [1302, 196] on div "Review payment details All payments(1) Recipient Amount CardUp Fee Total Promo …" at bounding box center [700, 468] width 1400 height 757
